Goal: Check status: Check status

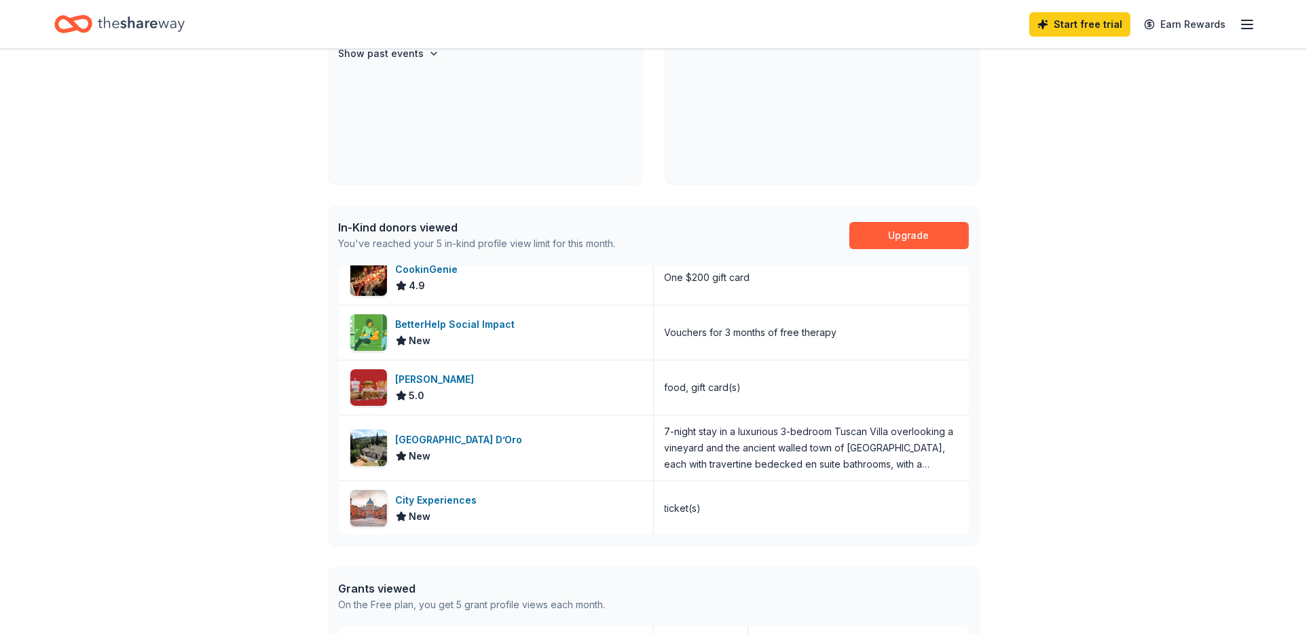
scroll to position [136, 0]
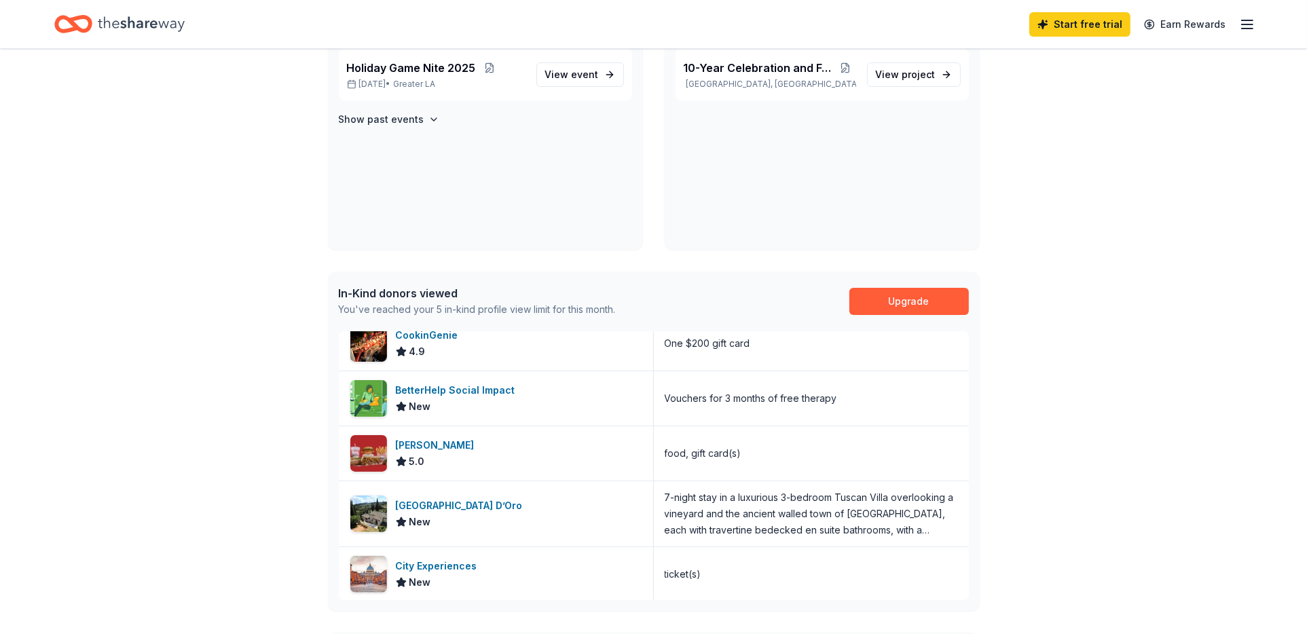
click at [1247, 25] on icon "button" at bounding box center [1247, 24] width 16 height 16
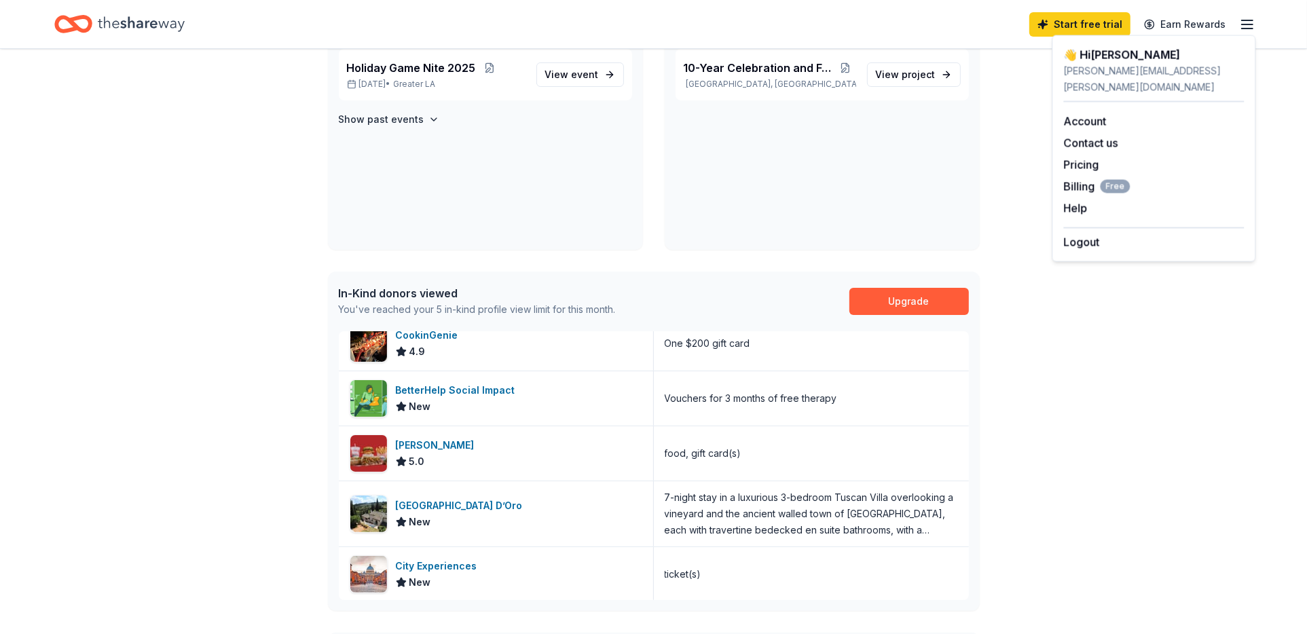
click at [155, 189] on div "👋 Hi [PERSON_NAME] In-Kind Create new event Holiday Game Nite [DATE], 2025 • Gr…" at bounding box center [653, 464] width 1307 height 1102
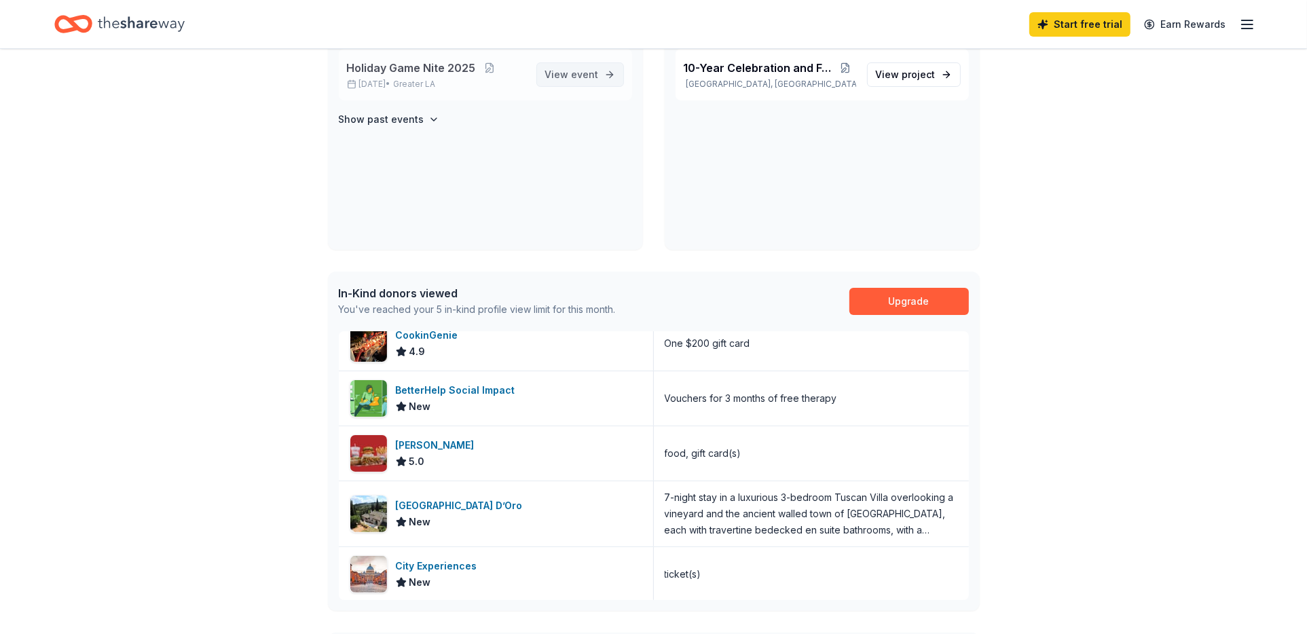
click at [599, 77] on link "View event" at bounding box center [580, 74] width 88 height 24
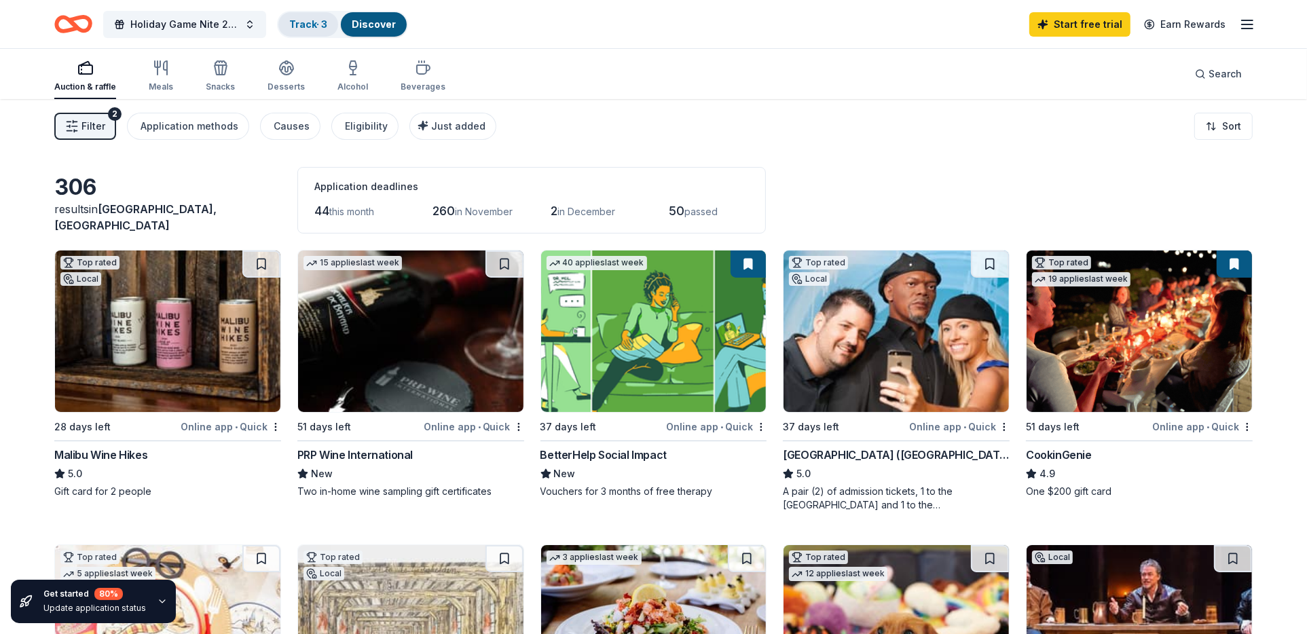
click at [322, 27] on link "Track · 3" at bounding box center [308, 24] width 38 height 12
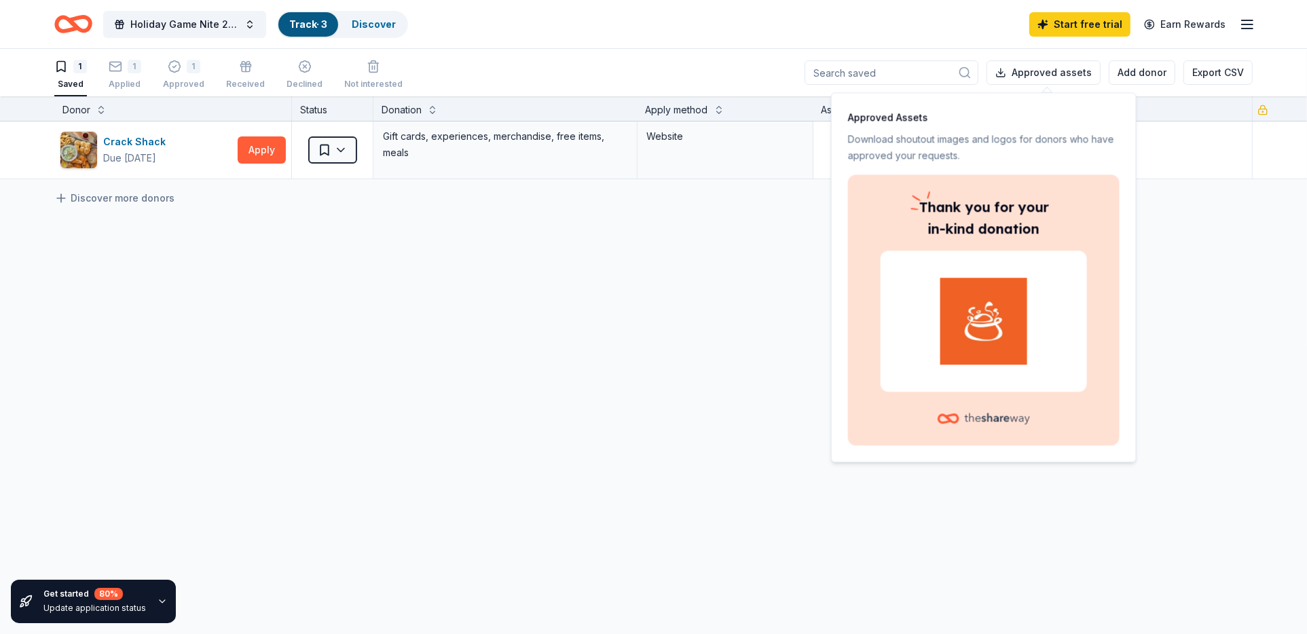
click at [402, 457] on div "Get started 80 % Update application status Donor Status Donation Apply method A…" at bounding box center [653, 365] width 1307 height 539
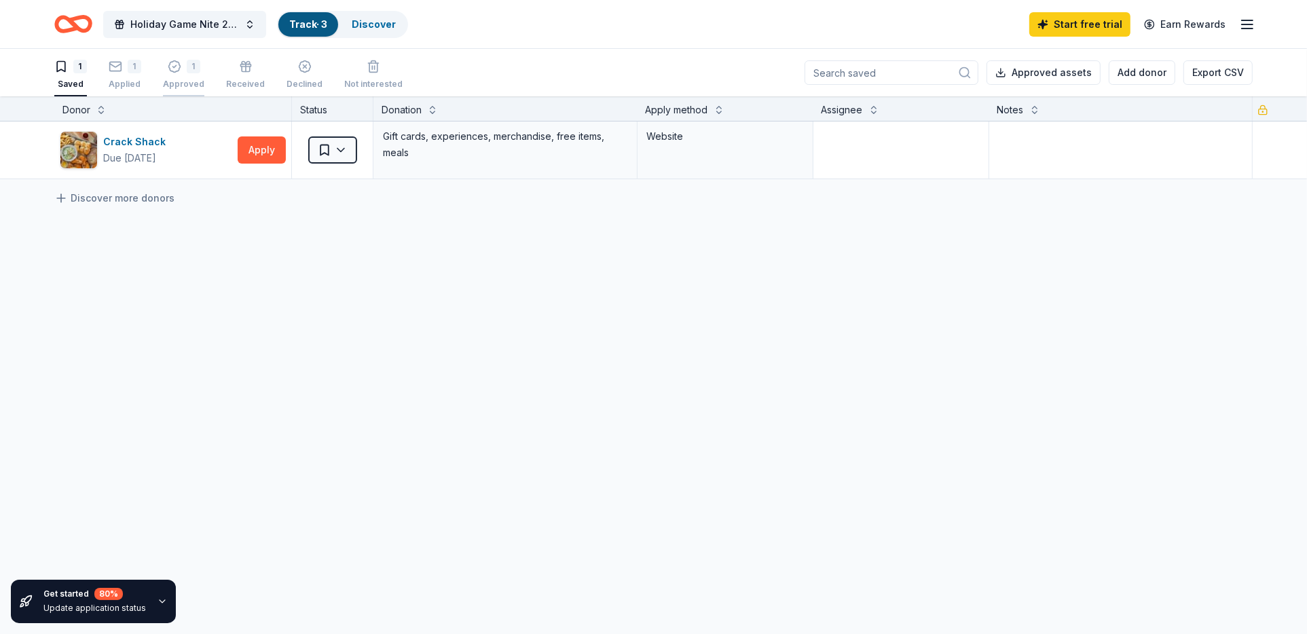
click at [169, 71] on icon "button" at bounding box center [175, 67] width 14 height 14
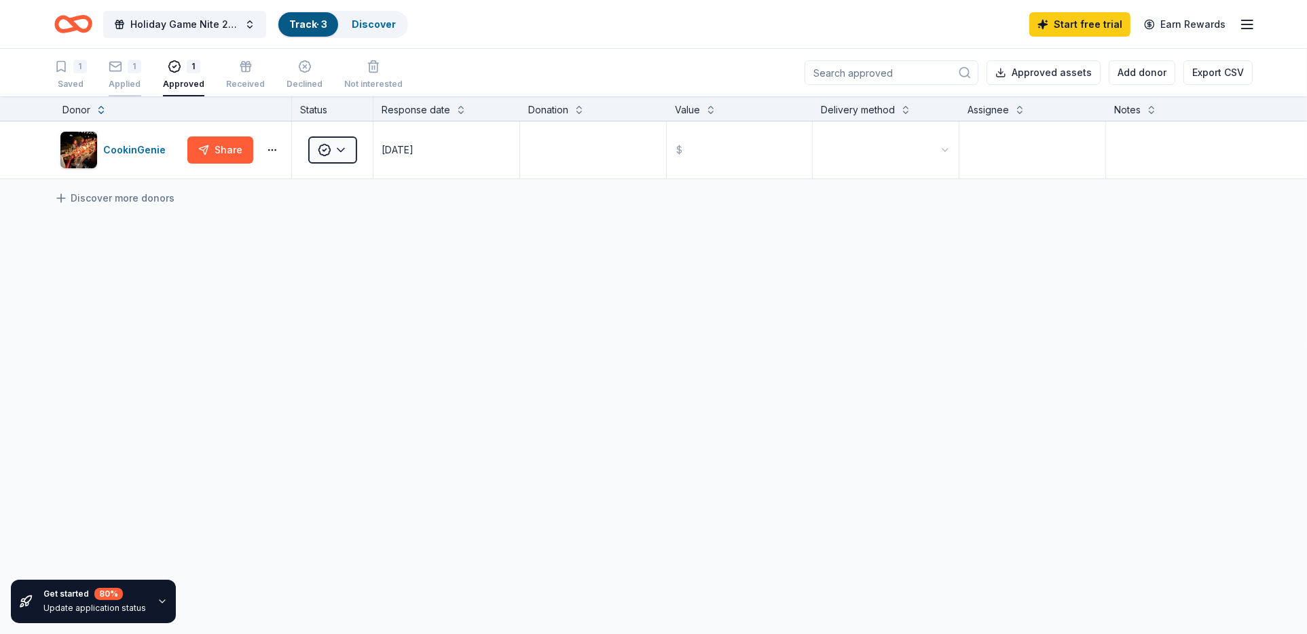
click at [121, 67] on icon "button" at bounding box center [116, 67] width 14 height 14
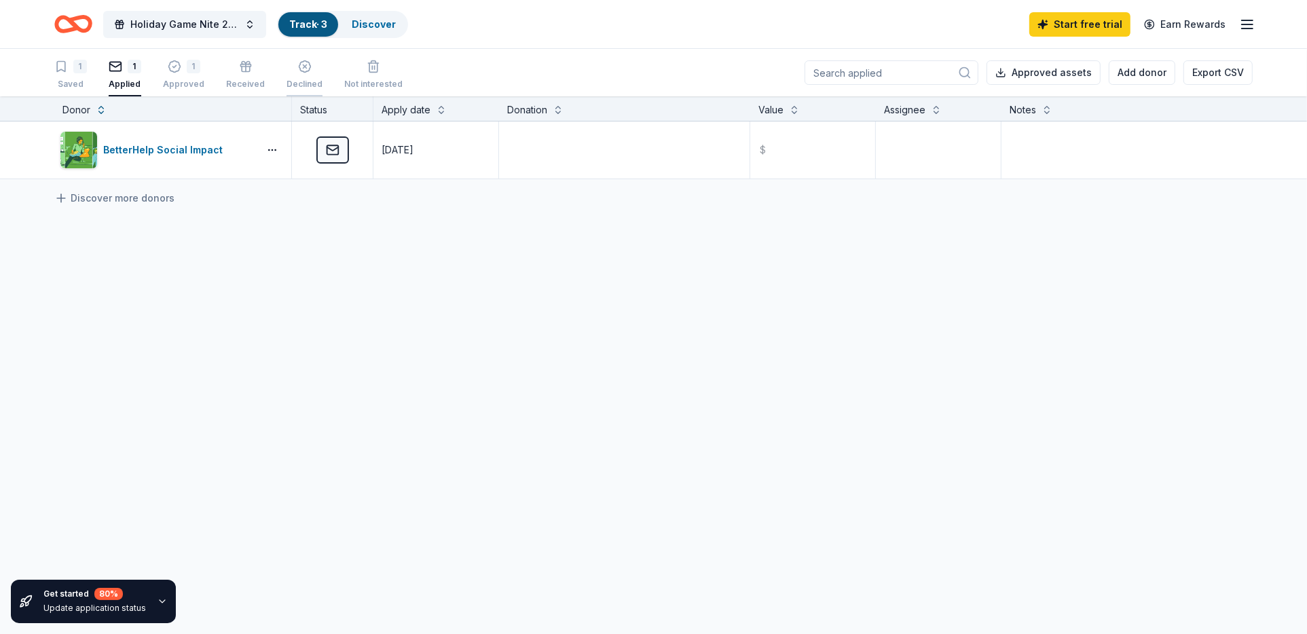
click at [303, 67] on line "button" at bounding box center [304, 66] width 3 height 3
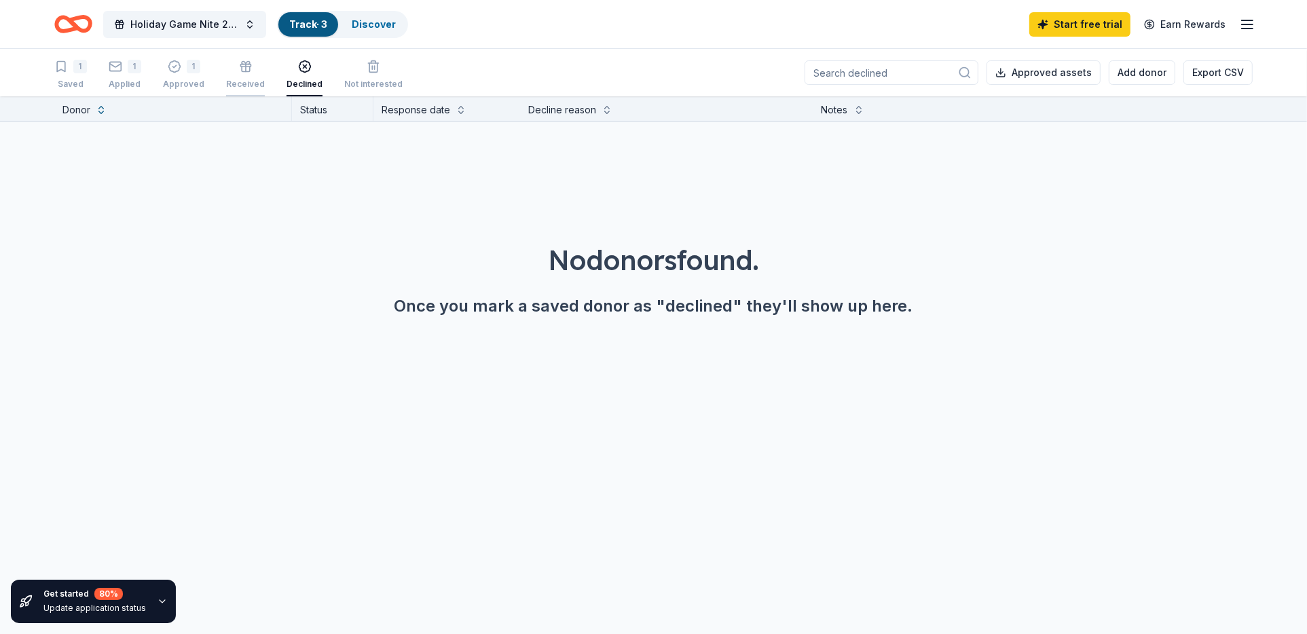
click at [240, 64] on rect "button" at bounding box center [245, 65] width 10 height 2
click at [62, 62] on icon "button" at bounding box center [61, 67] width 8 height 10
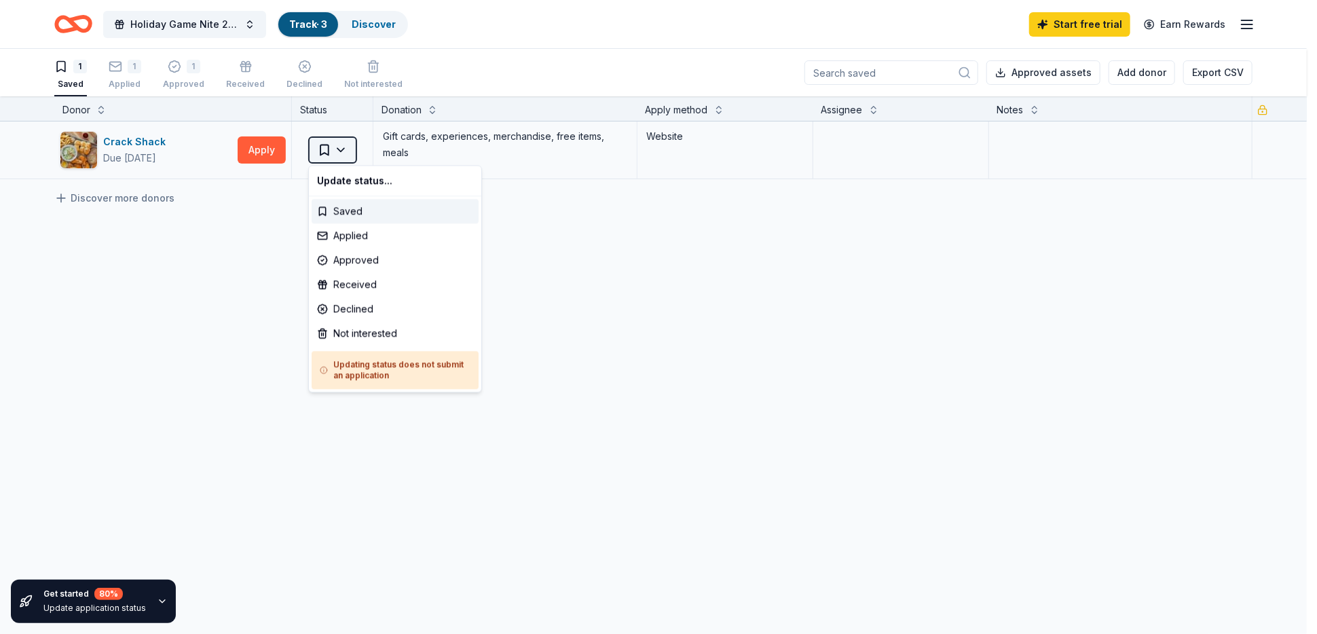
click at [340, 147] on html "Holiday Game Nite 2025 Track · 3 Discover Start free trial Earn Rewards 1 Saved…" at bounding box center [658, 317] width 1317 height 634
click at [367, 259] on div "Approved" at bounding box center [395, 260] width 167 height 24
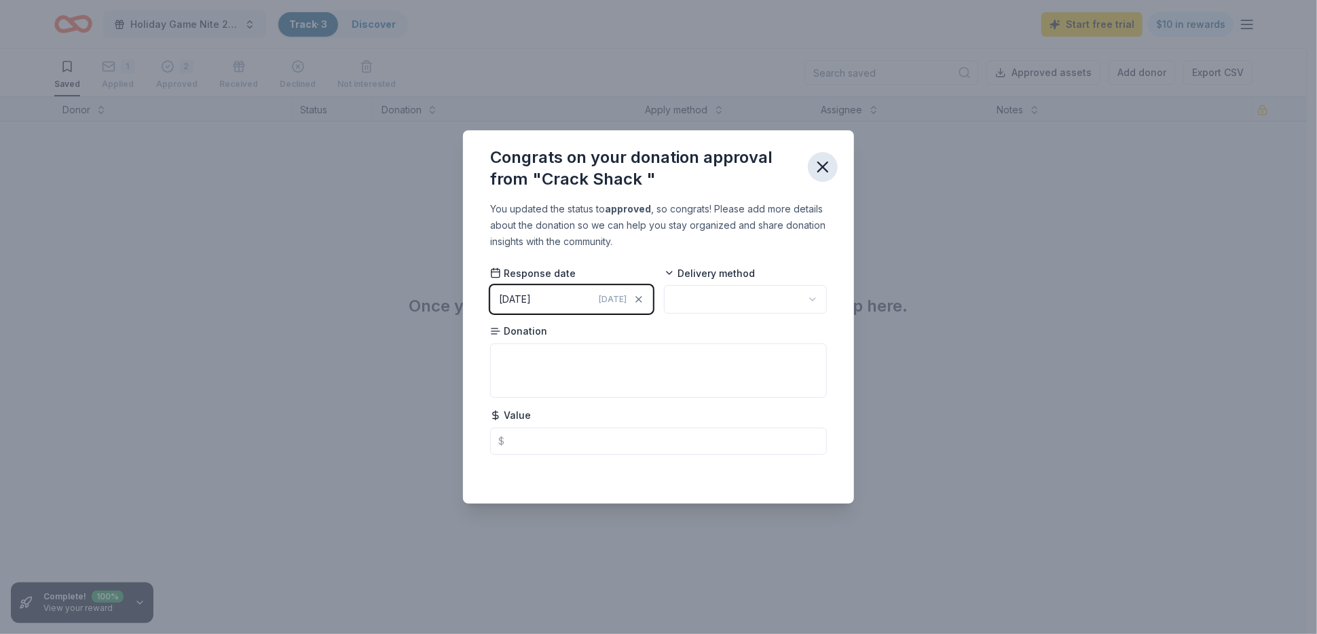
click at [823, 168] on icon "button" at bounding box center [823, 167] width 10 height 10
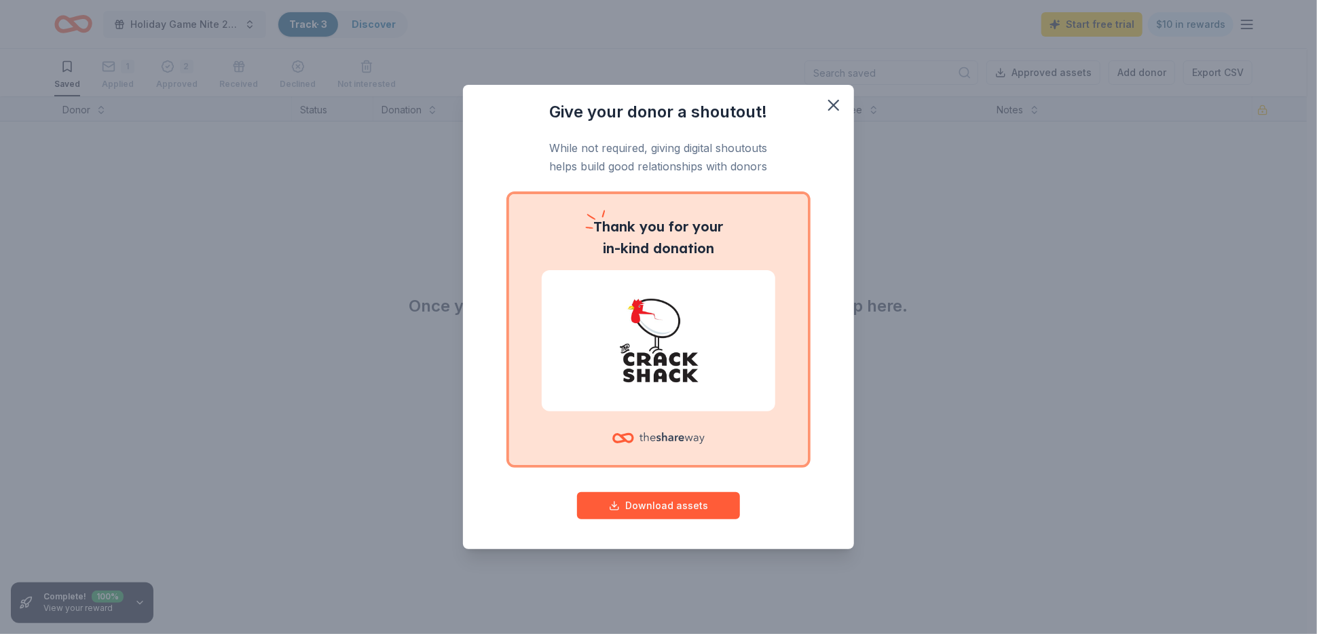
drag, startPoint x: 835, startPoint y: 105, endPoint x: 372, endPoint y: 409, distance: 553.5
click at [407, 378] on div "Give your donor a shoutout! While not required, giving digital shoutouts helps …" at bounding box center [658, 317] width 1317 height 634
click at [672, 307] on img at bounding box center [658, 340] width 201 height 87
click at [662, 157] on p "While not required, giving digital shoutouts helps build good relationships wit…" at bounding box center [658, 157] width 337 height 36
click at [833, 107] on icon "button" at bounding box center [834, 105] width 10 height 10
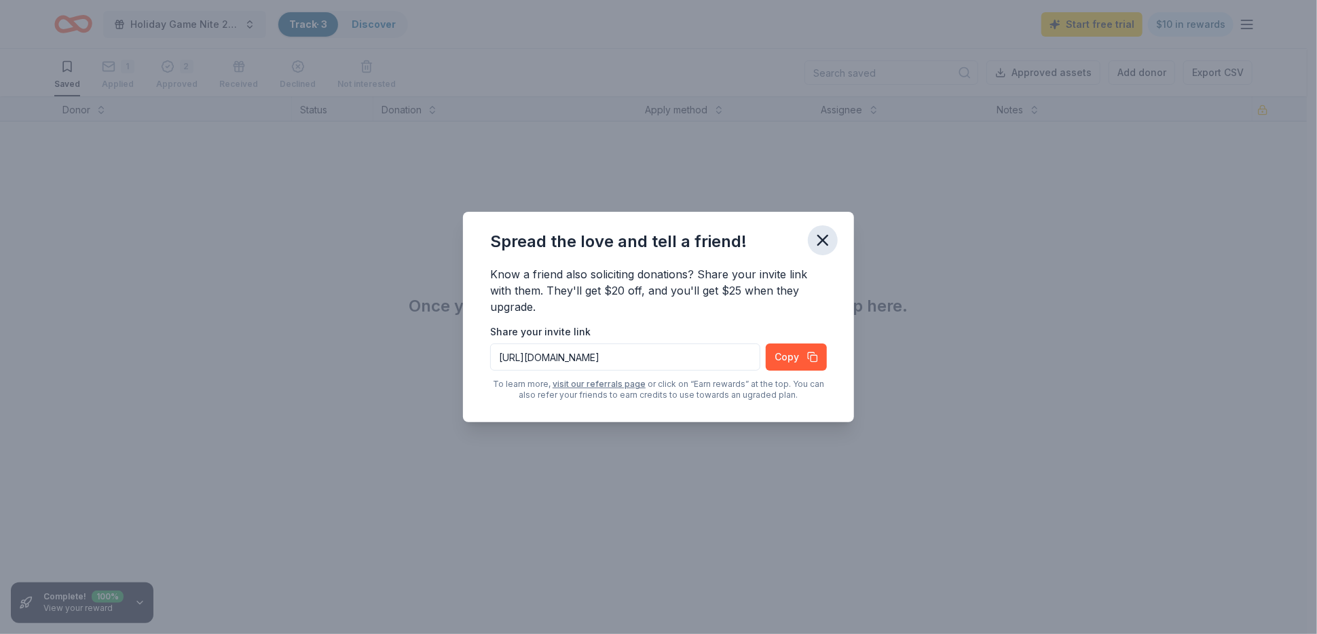
click at [823, 241] on icon "button" at bounding box center [823, 241] width 10 height 10
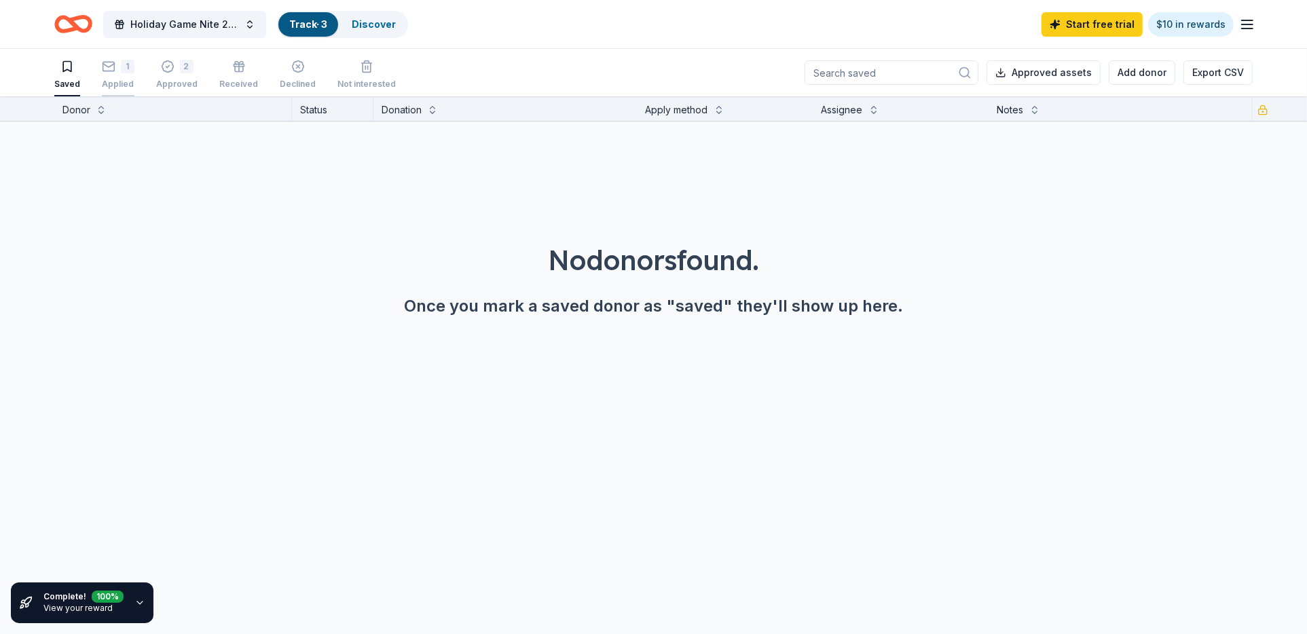
click at [107, 67] on icon "button" at bounding box center [109, 67] width 14 height 14
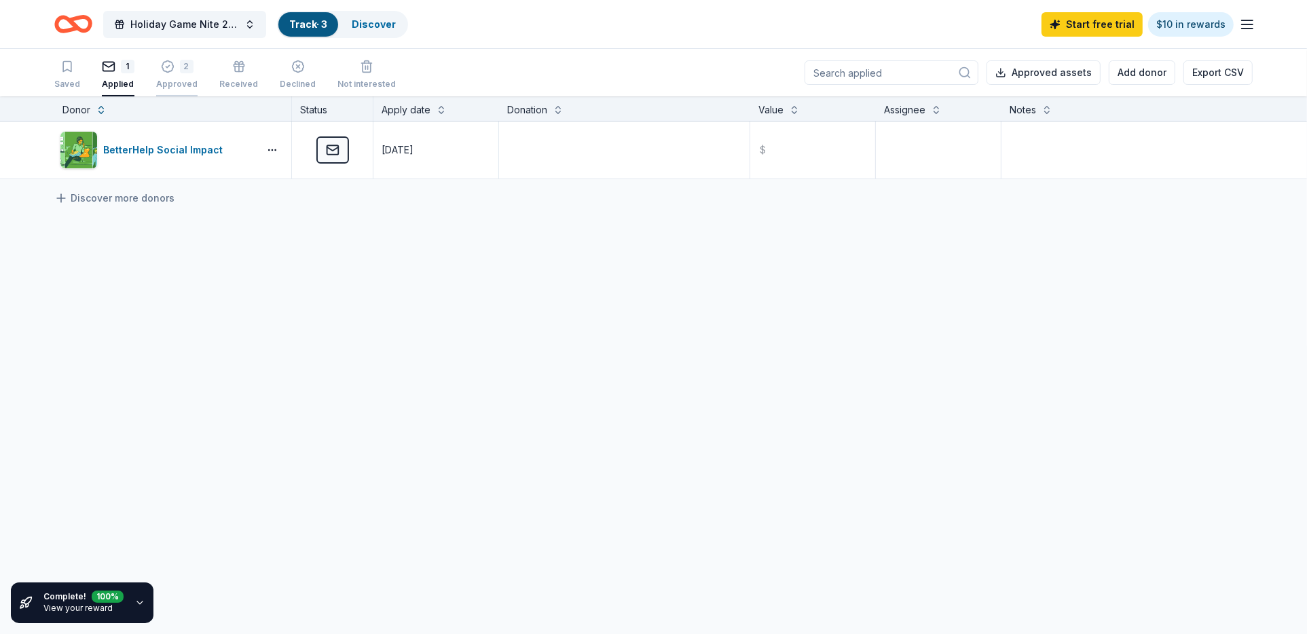
click at [161, 66] on icon "button" at bounding box center [168, 67] width 14 height 14
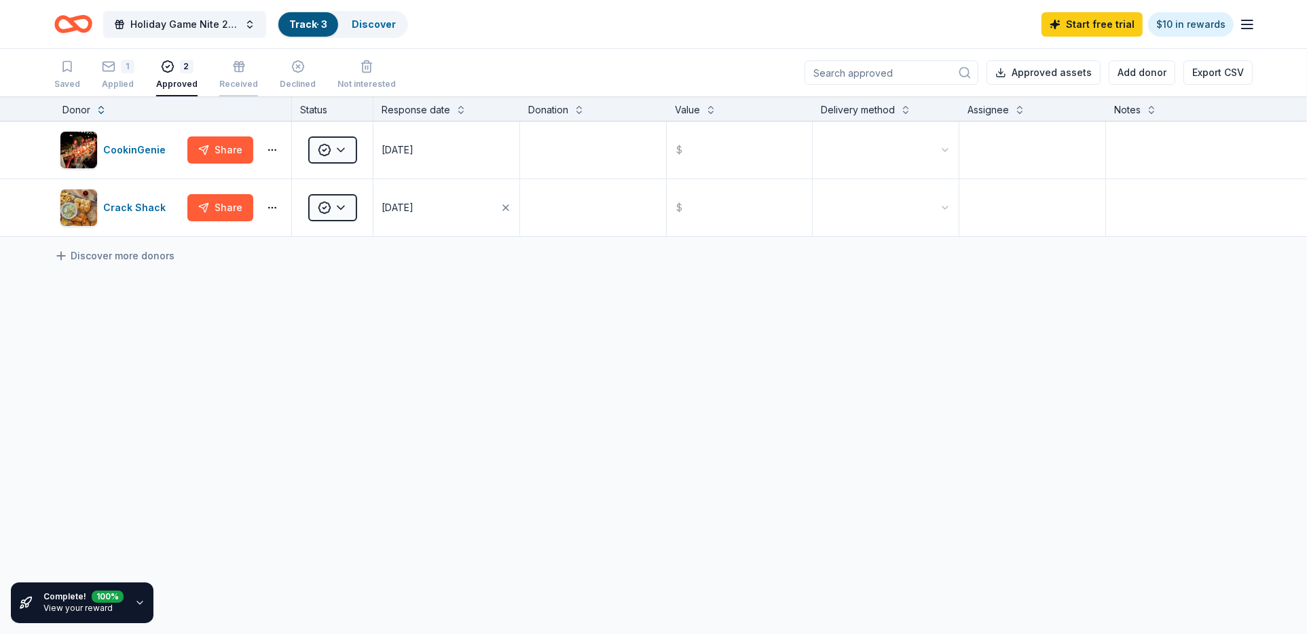
click at [233, 67] on icon "button" at bounding box center [239, 67] width 14 height 14
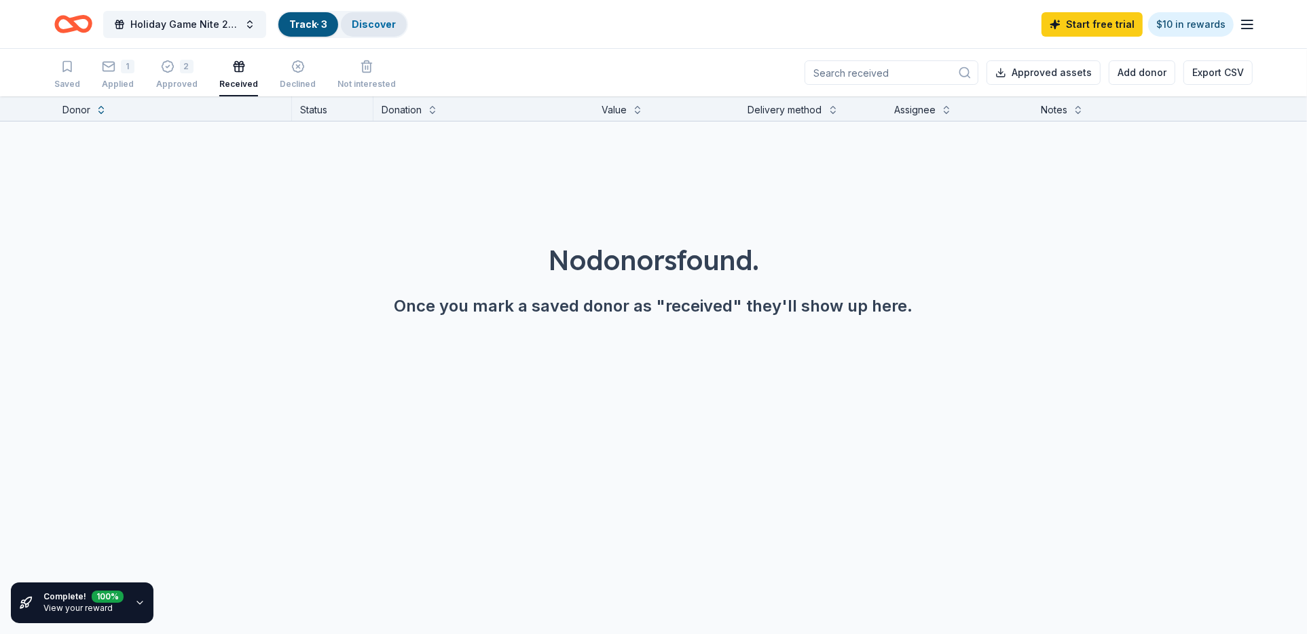
click at [365, 28] on link "Discover" at bounding box center [374, 24] width 44 height 12
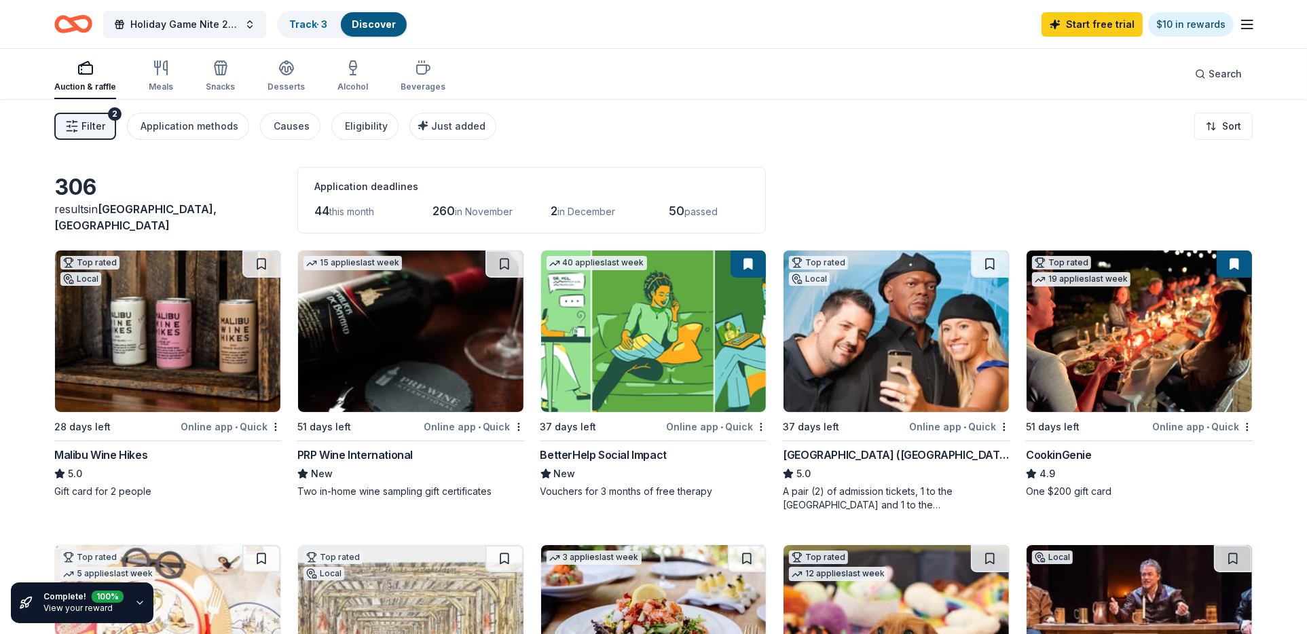
click at [86, 127] on span "Filter" at bounding box center [93, 126] width 24 height 16
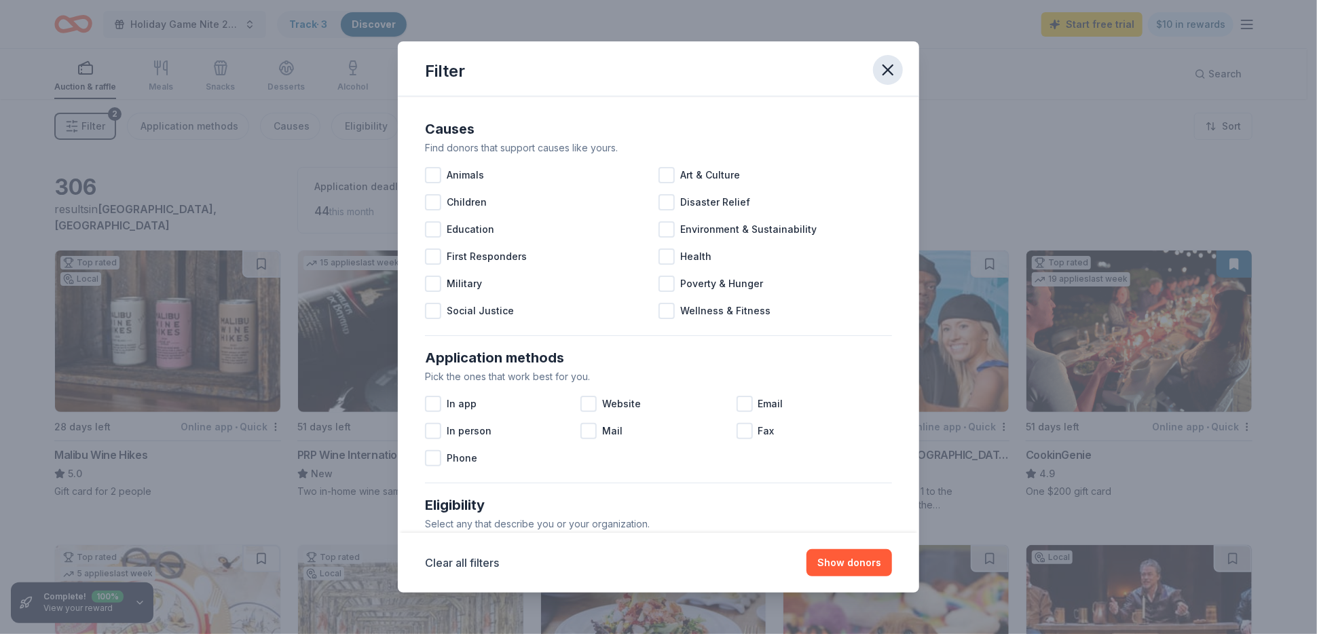
click at [886, 62] on icon "button" at bounding box center [887, 69] width 19 height 19
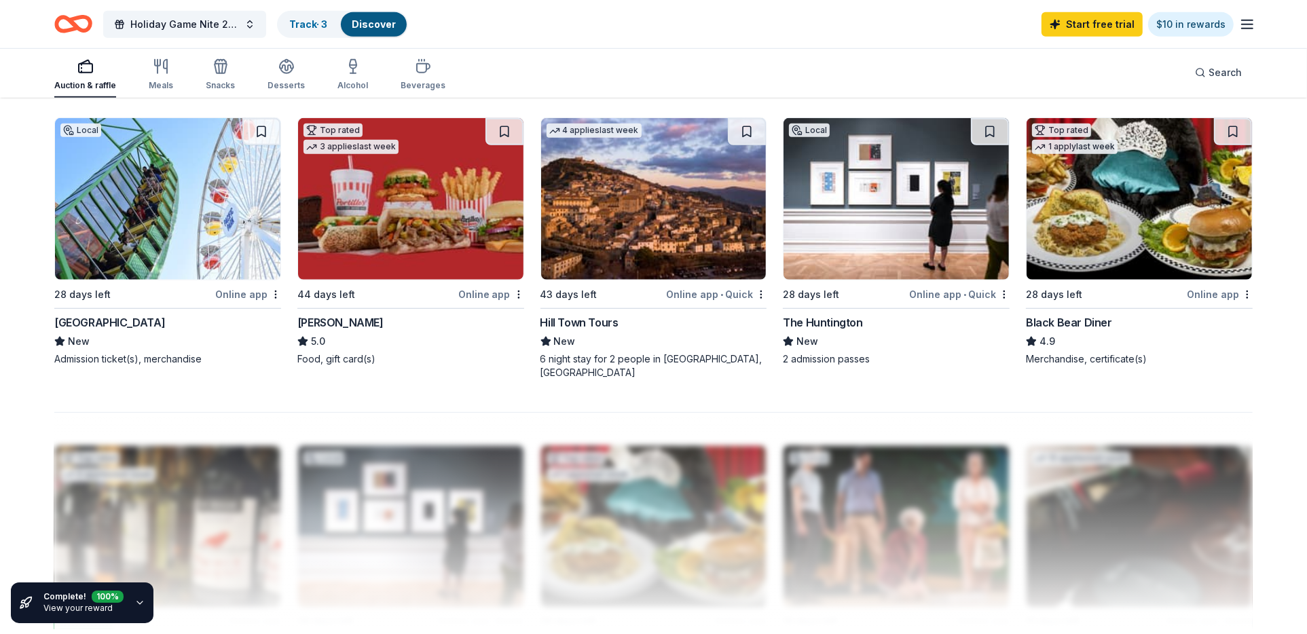
scroll to position [950, 0]
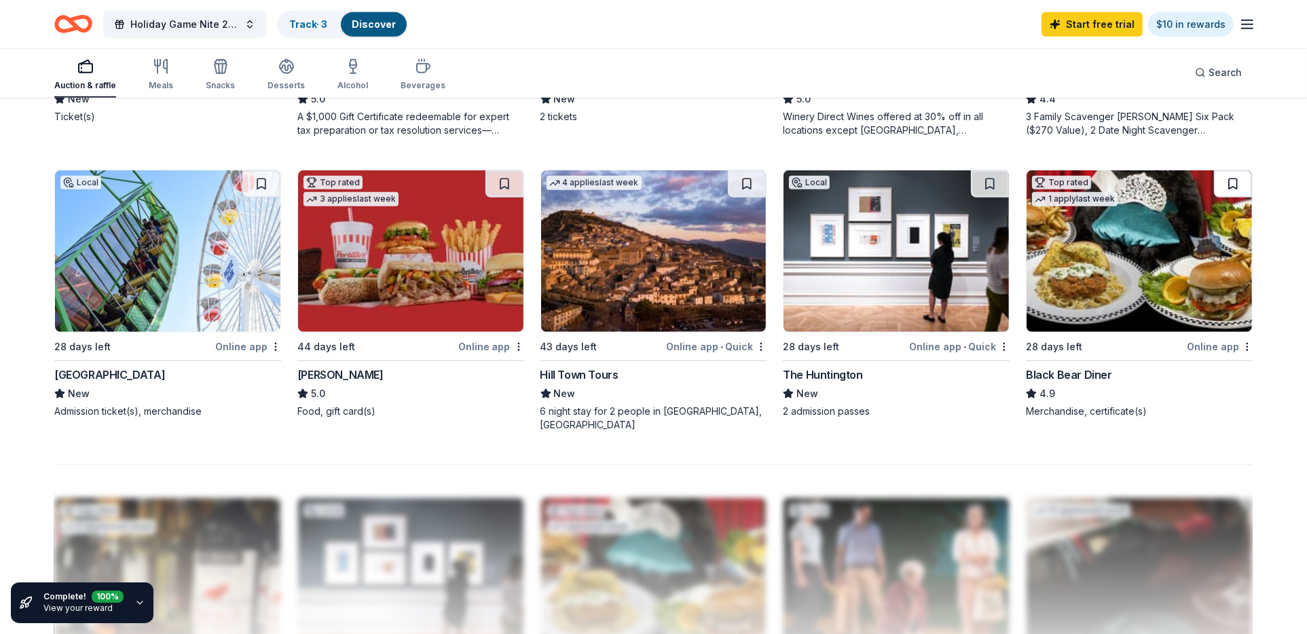
click at [1235, 193] on button at bounding box center [1233, 183] width 38 height 27
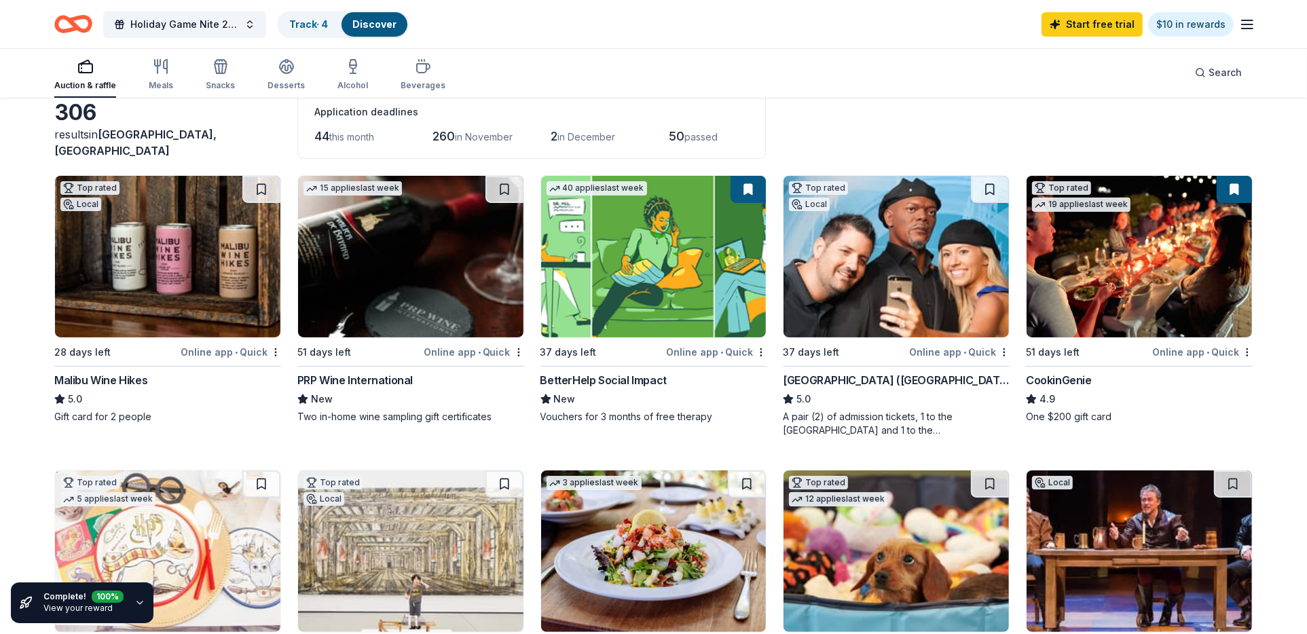
scroll to position [0, 0]
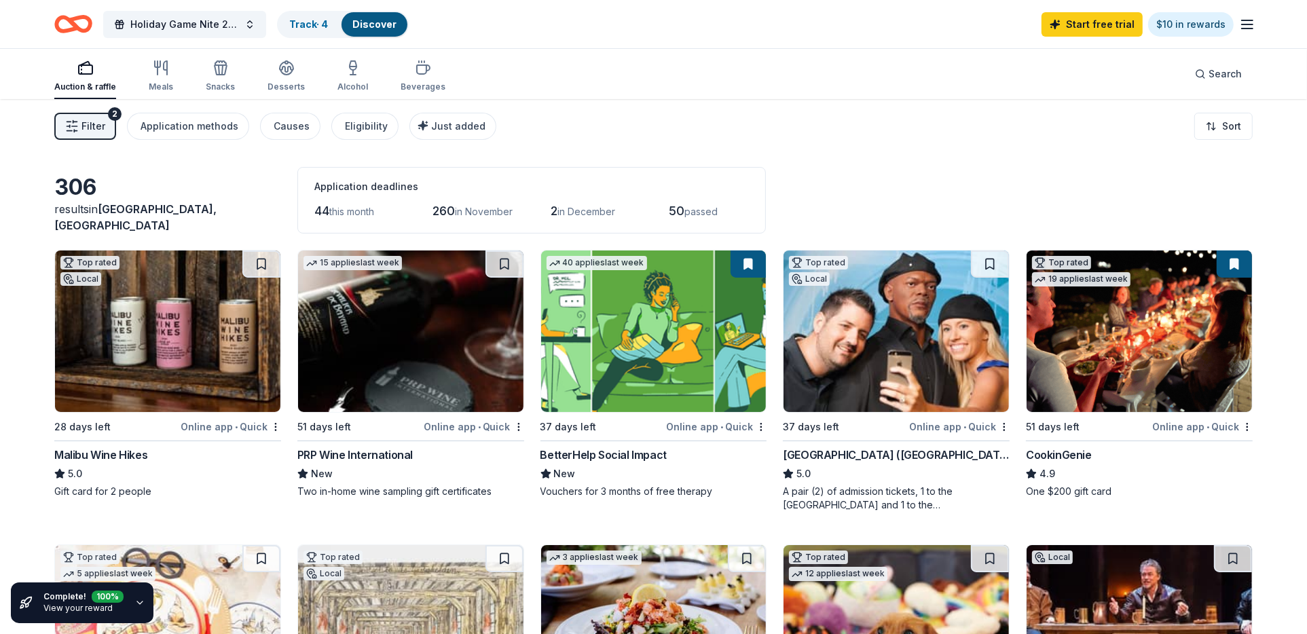
click at [749, 261] on button at bounding box center [747, 263] width 35 height 27
click at [81, 79] on div "Auction & raffle" at bounding box center [85, 76] width 62 height 33
click at [322, 20] on link "Track · 4" at bounding box center [308, 24] width 39 height 12
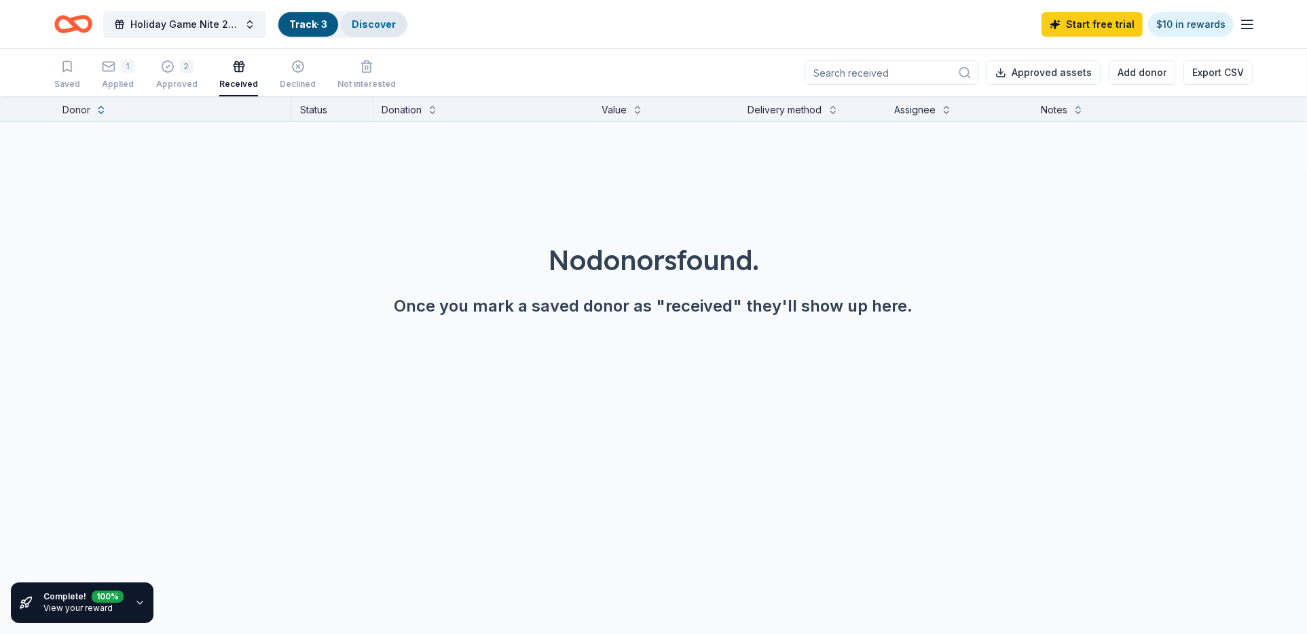
scroll to position [1, 0]
click at [71, 72] on div "1 Saved" at bounding box center [70, 74] width 33 height 30
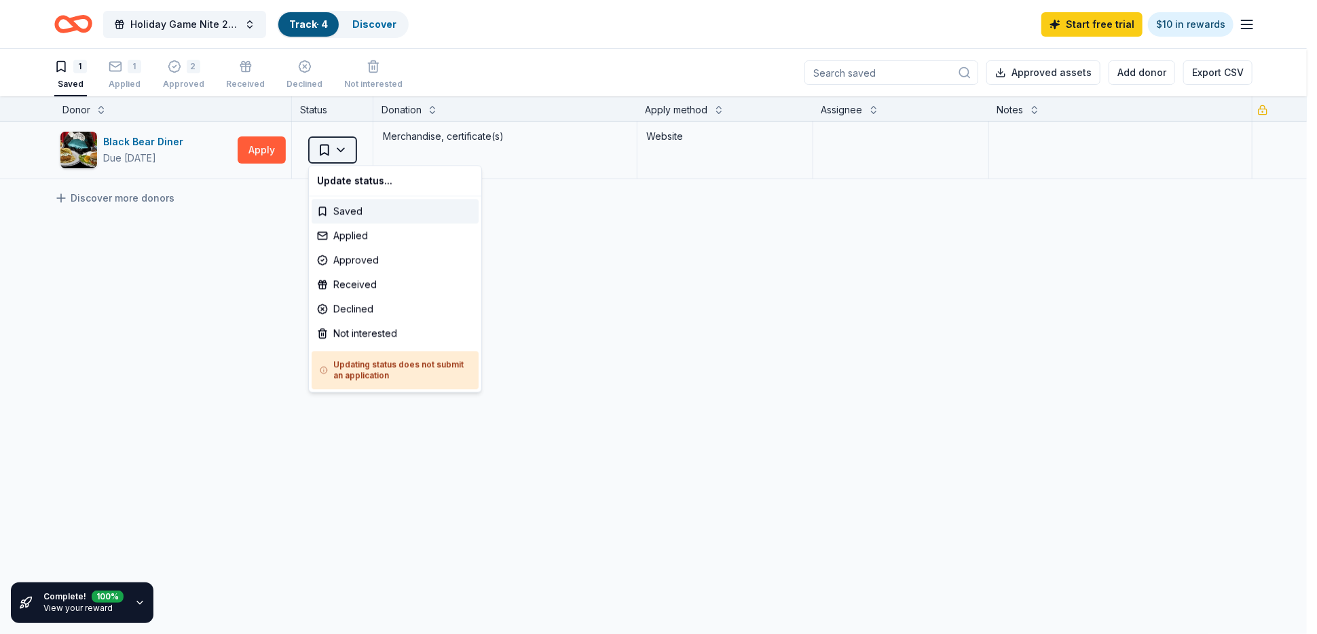
click at [338, 145] on html "Holiday Game Nite 2025 Track · 4 Discover Start free trial $10 in rewards 1 Sav…" at bounding box center [658, 317] width 1317 height 634
click at [360, 257] on div "Approved" at bounding box center [395, 260] width 167 height 24
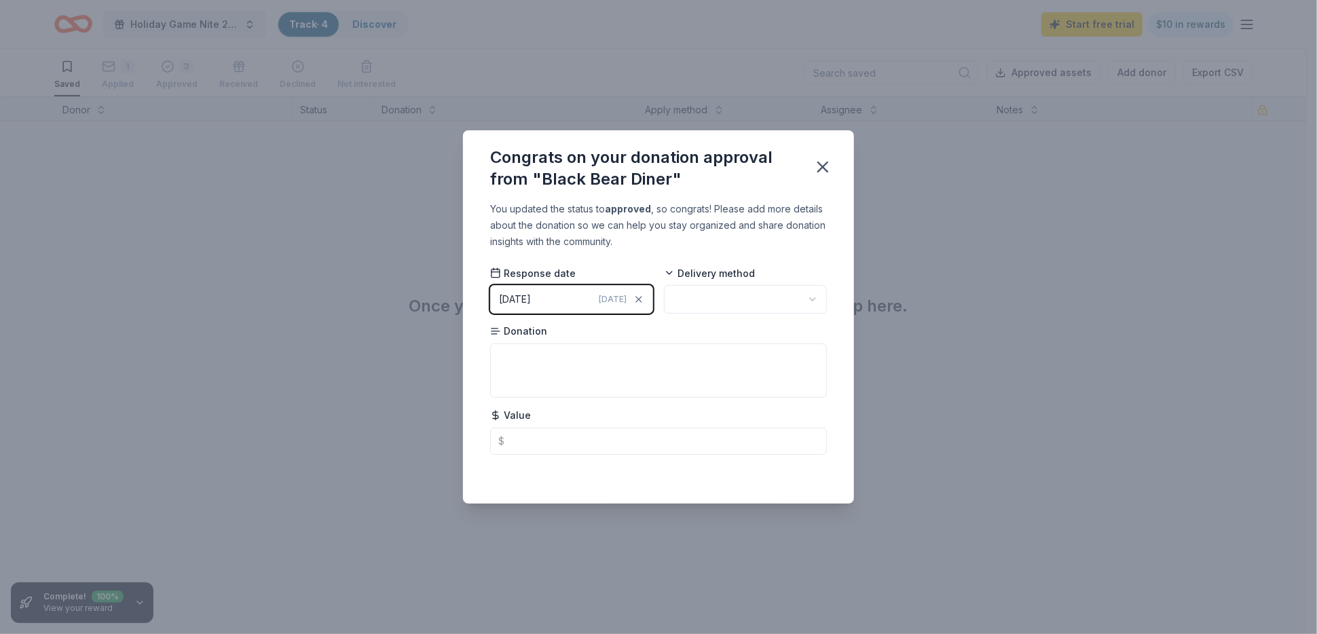
click at [800, 162] on div "Congrats on your donation approval from "Black Bear Diner"" at bounding box center [658, 165] width 391 height 71
click at [831, 166] on icon "button" at bounding box center [822, 166] width 19 height 19
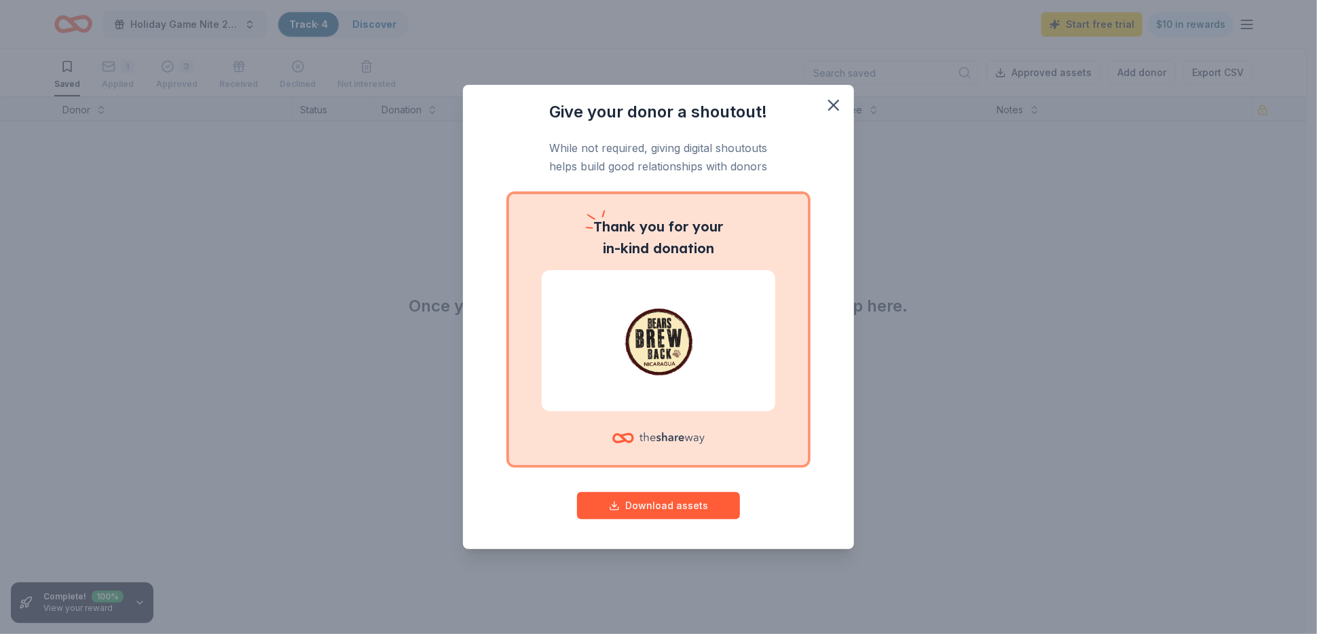
click at [661, 336] on img at bounding box center [658, 340] width 201 height 87
click at [842, 100] on icon "button" at bounding box center [833, 105] width 19 height 19
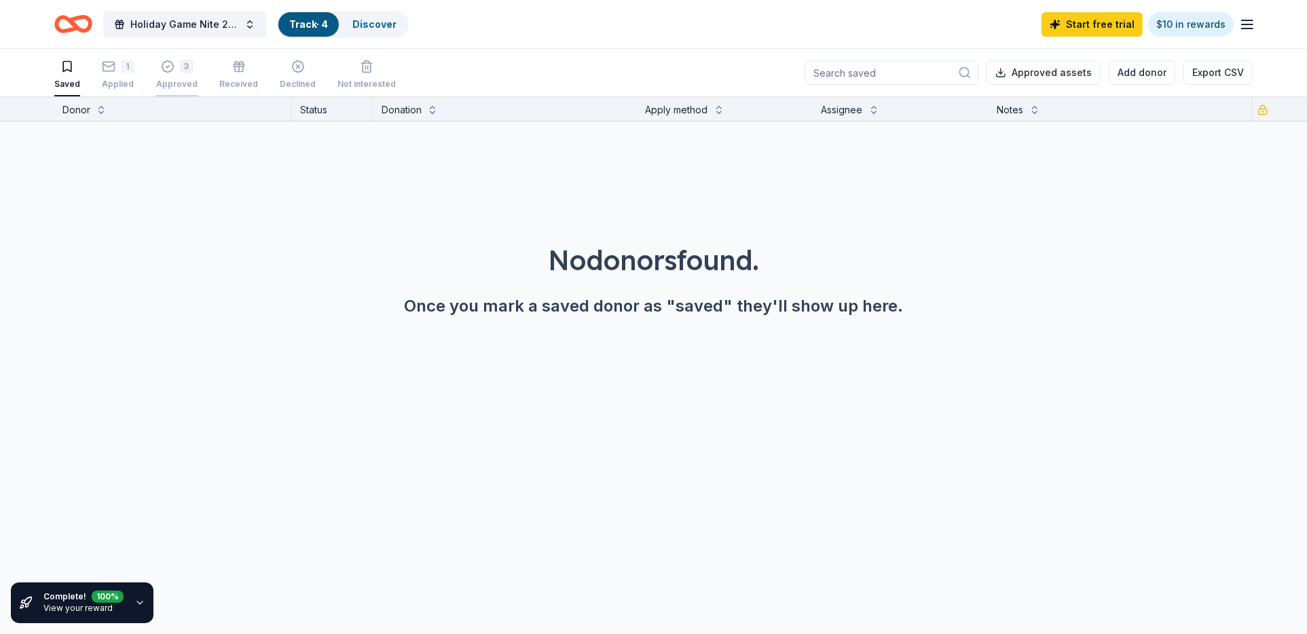
click at [176, 73] on div "3 Approved" at bounding box center [176, 70] width 41 height 30
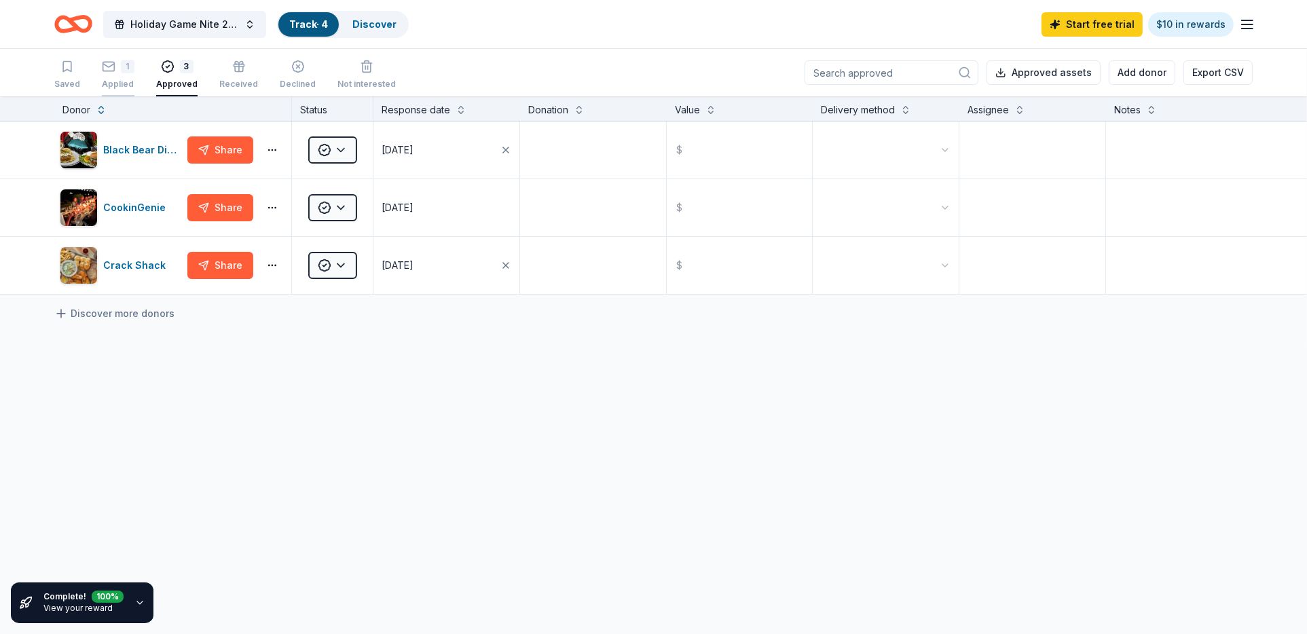
click at [105, 70] on rect "button" at bounding box center [109, 66] width 12 height 9
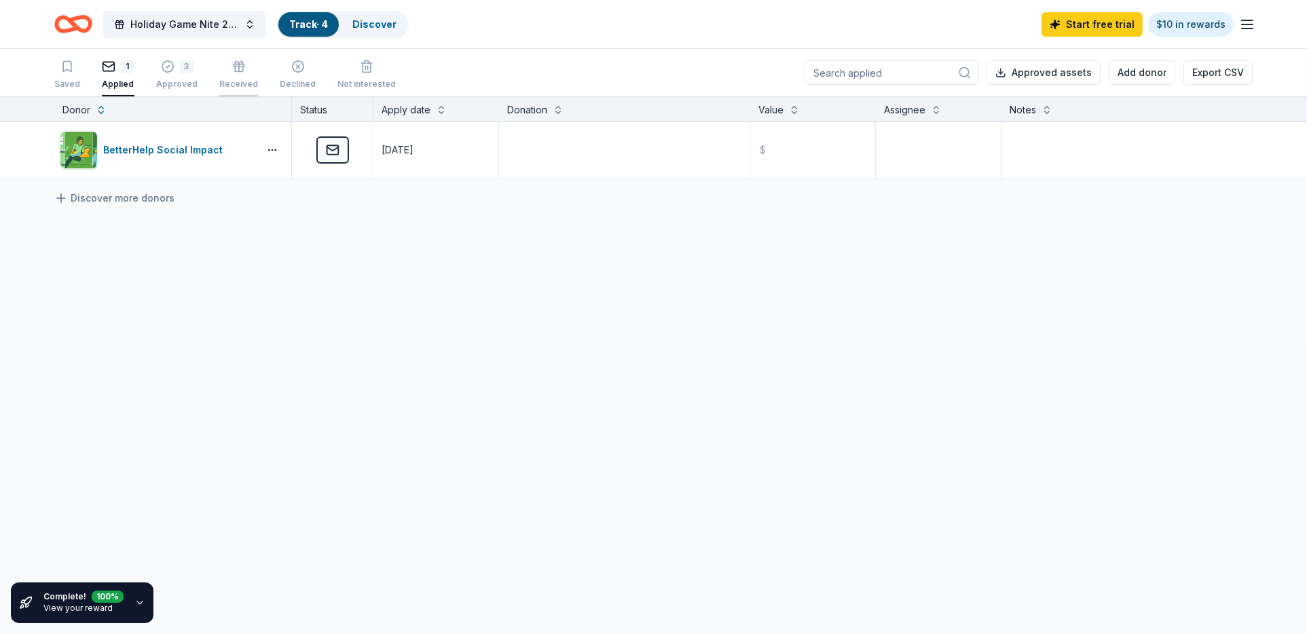
click at [234, 69] on icon "button" at bounding box center [239, 67] width 14 height 14
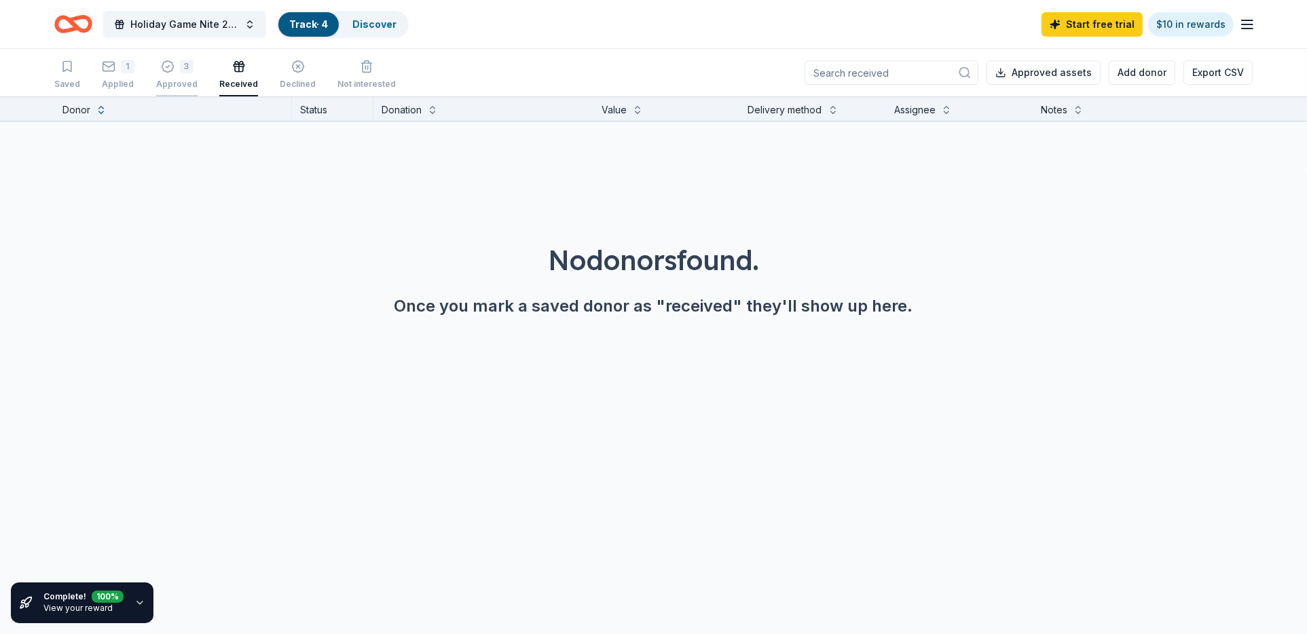
click at [175, 65] on div "3" at bounding box center [176, 59] width 41 height 14
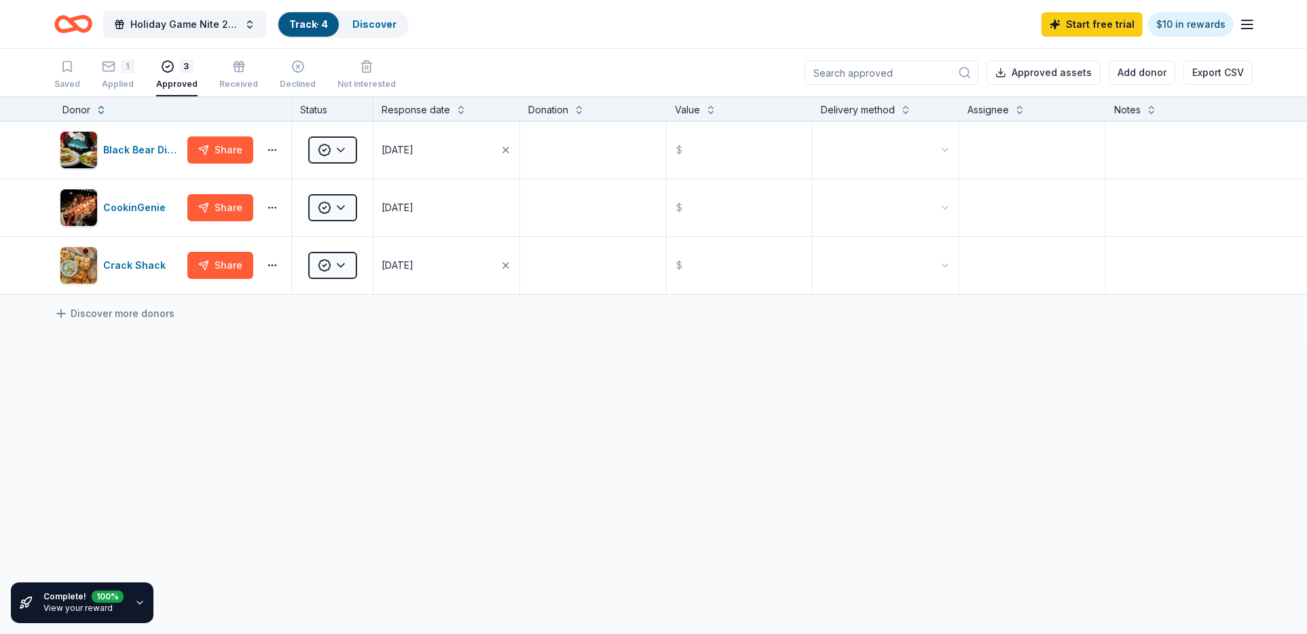
click at [90, 600] on div "Complete! 100 %" at bounding box center [83, 597] width 80 height 12
click at [135, 606] on icon "button" at bounding box center [139, 602] width 11 height 11
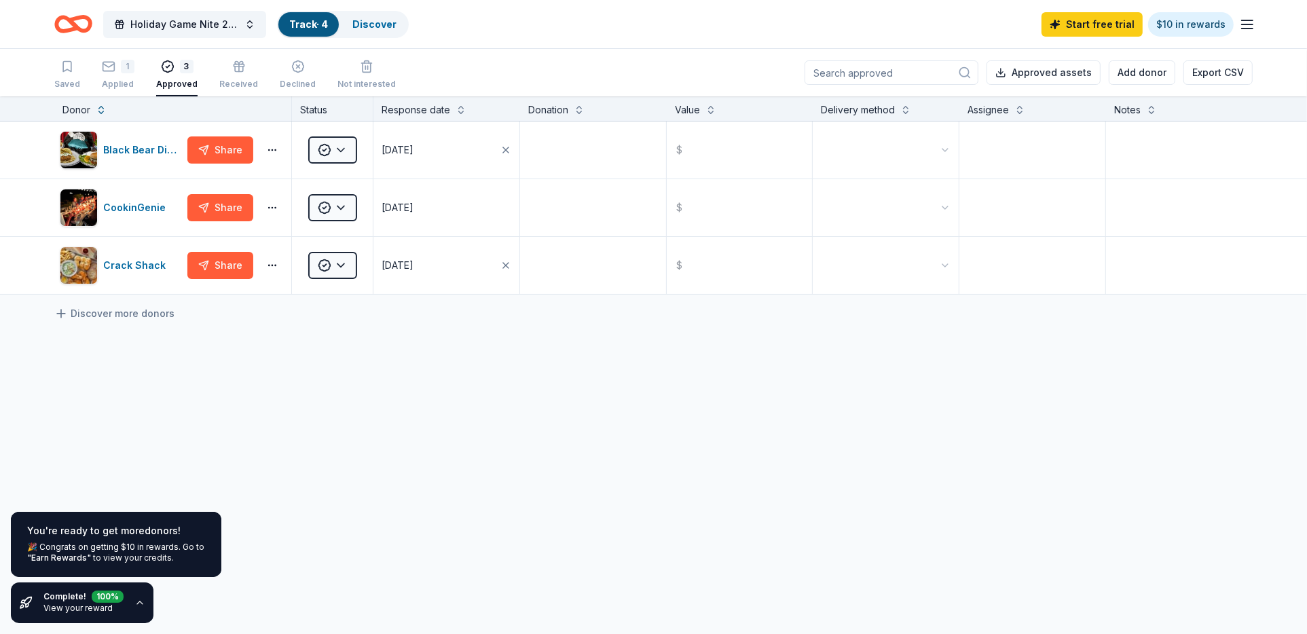
click at [476, 386] on div "Black Bear Diner Share Approved [DATE] $ CookinGenie Share Approved [DATE] $ Cr…" at bounding box center [653, 335] width 1307 height 428
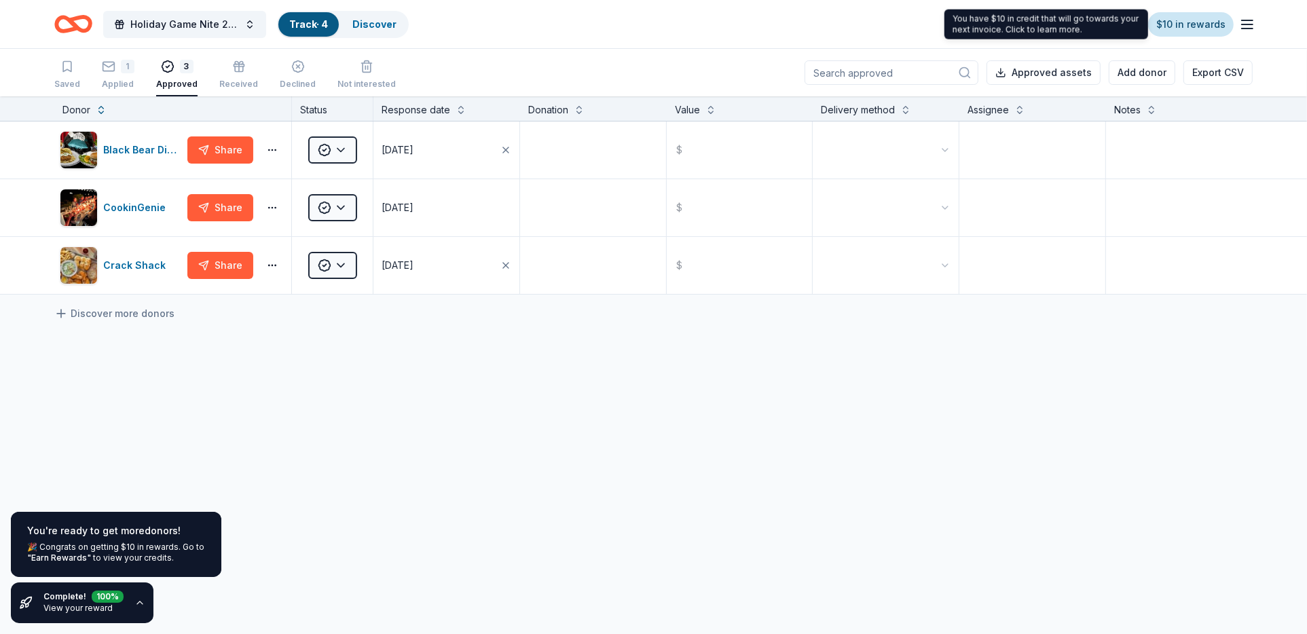
click at [1219, 22] on link "$10 in rewards" at bounding box center [1191, 24] width 86 height 24
click at [1194, 25] on link "$10 in rewards" at bounding box center [1191, 24] width 86 height 24
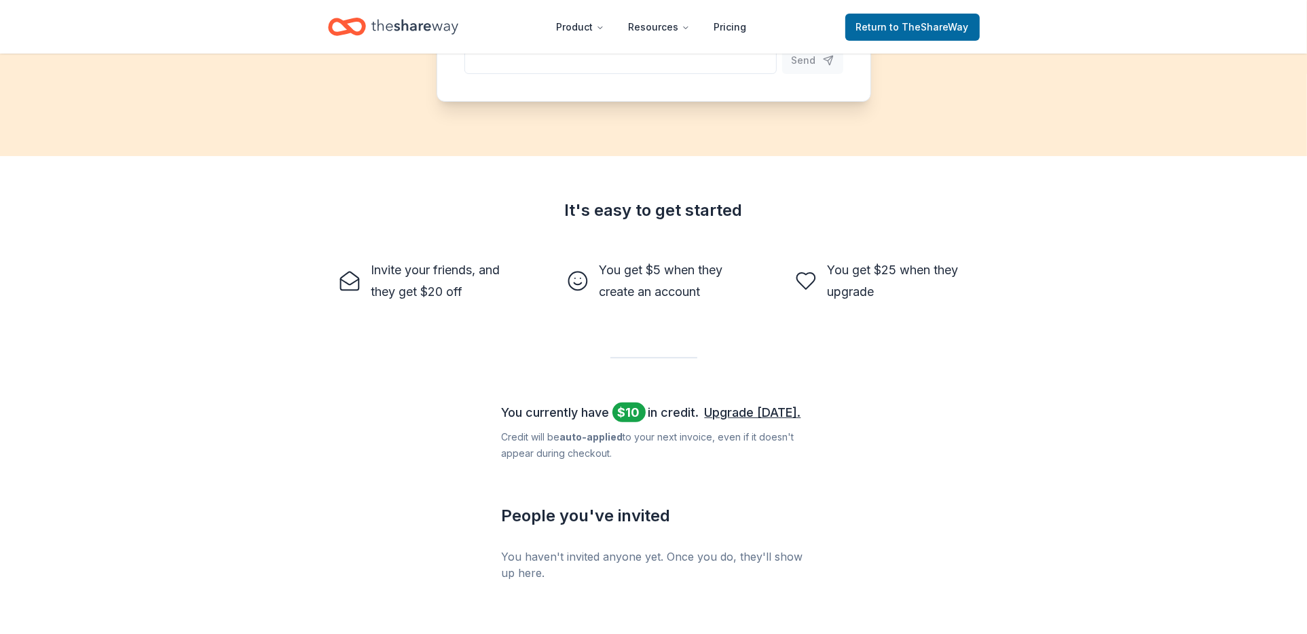
scroll to position [407, 0]
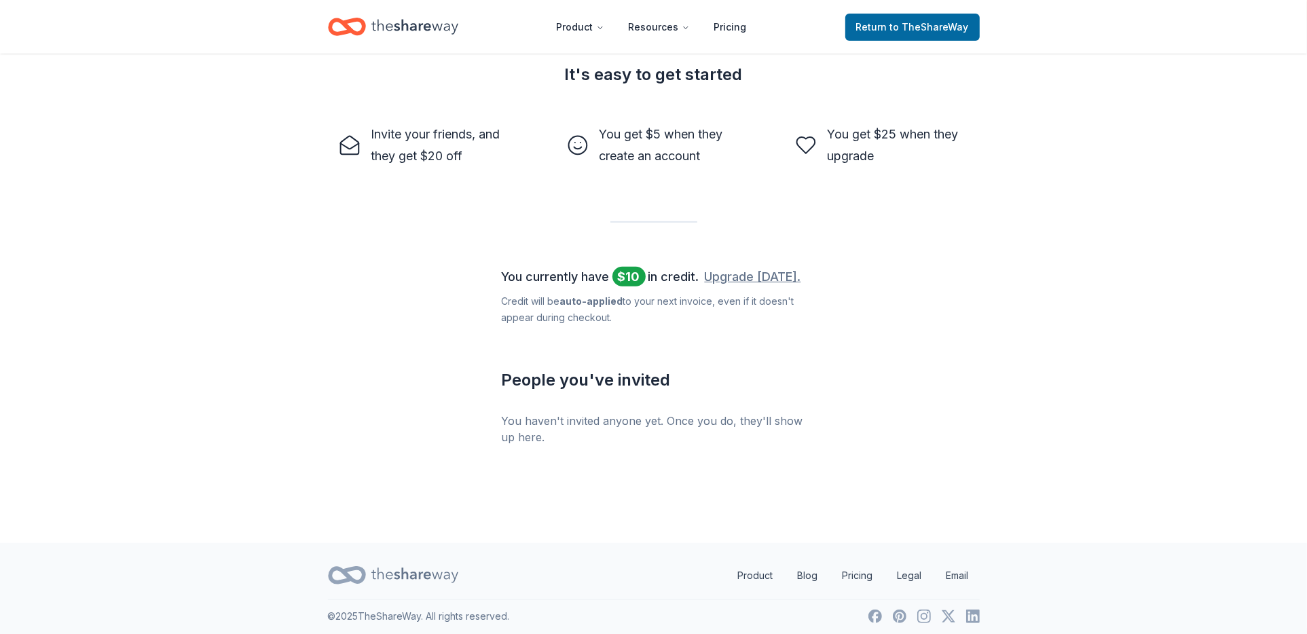
click at [774, 272] on link "Upgrade [DATE]." at bounding box center [753, 277] width 96 height 22
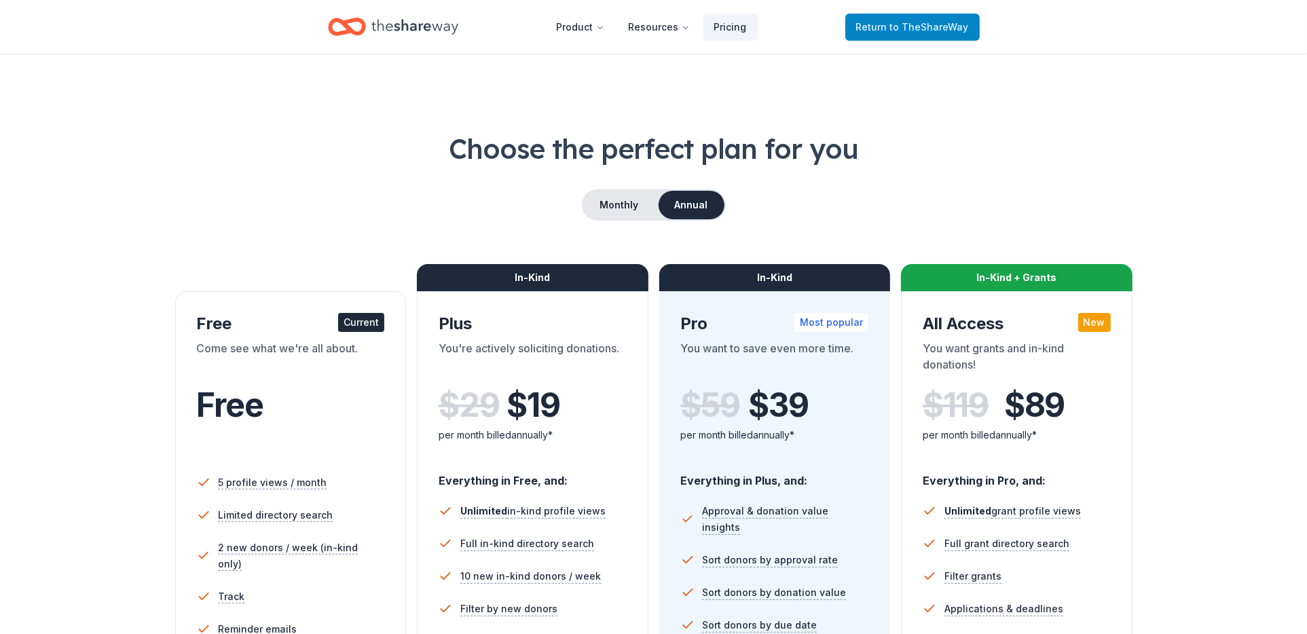
click at [958, 31] on span "to TheShareWay" at bounding box center [929, 27] width 79 height 12
